Goal: Obtain resource: Download file/media

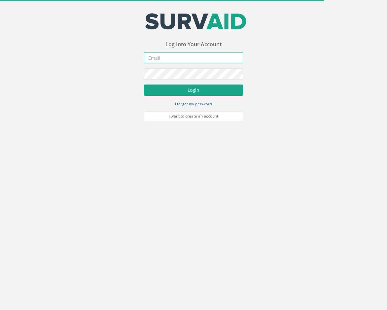
type input "[EMAIL_ADDRESS][DOMAIN_NAME]"
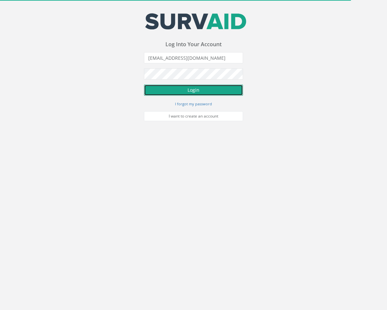
click at [186, 89] on button "Login" at bounding box center [193, 90] width 99 height 11
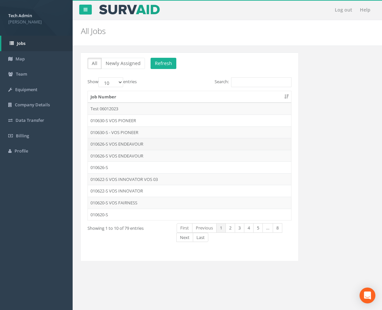
click at [125, 145] on td "010626-S VOS ENDEAVOUR" at bounding box center [190, 144] width 204 height 12
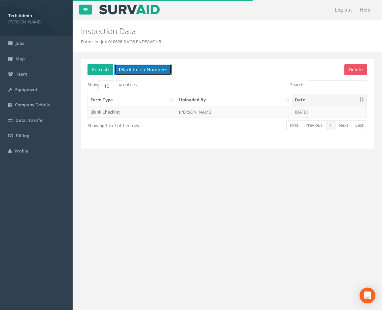
click at [131, 69] on button "Back to Job Numbers" at bounding box center [143, 69] width 58 height 11
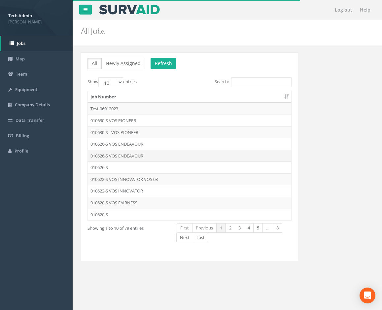
click at [119, 155] on td "010626-S VOS ENDEAVOUR" at bounding box center [190, 156] width 204 height 12
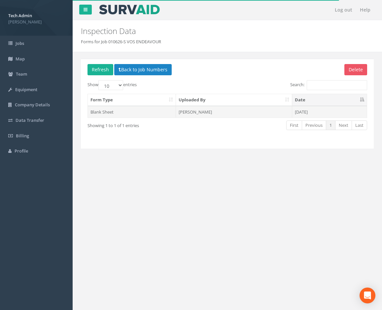
click at [253, 116] on td "[PERSON_NAME]" at bounding box center [234, 112] width 116 height 12
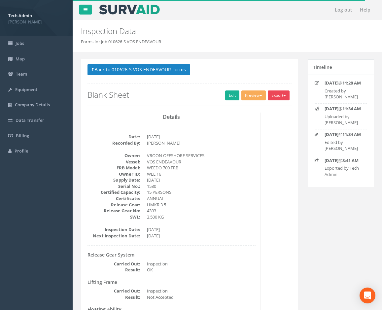
click at [272, 96] on button "Export" at bounding box center [279, 96] width 22 height 10
click at [260, 123] on link "Blank F&R Annual" at bounding box center [265, 121] width 50 height 10
